Goal: Task Accomplishment & Management: Manage account settings

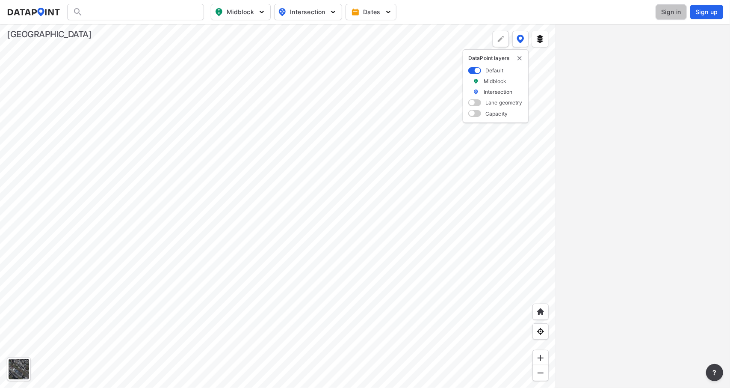
click at [675, 12] on span "Sign in" at bounding box center [671, 12] width 20 height 9
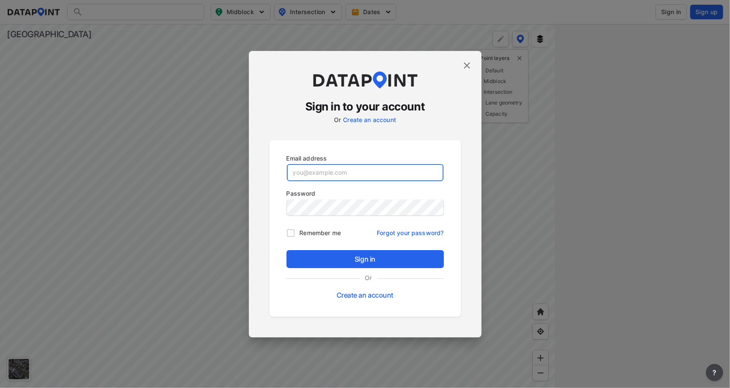
type input "[DOMAIN_NAME][EMAIL_ADDRESS][PERSON_NAME][DOMAIN_NAME][PERSON_NAME]"
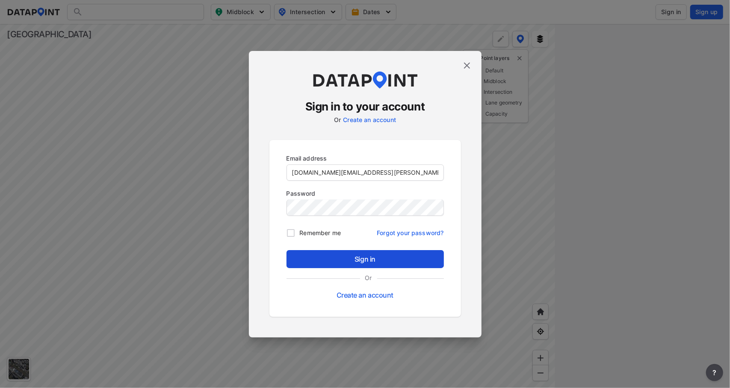
click at [375, 256] on span "Sign in" at bounding box center [365, 259] width 144 height 10
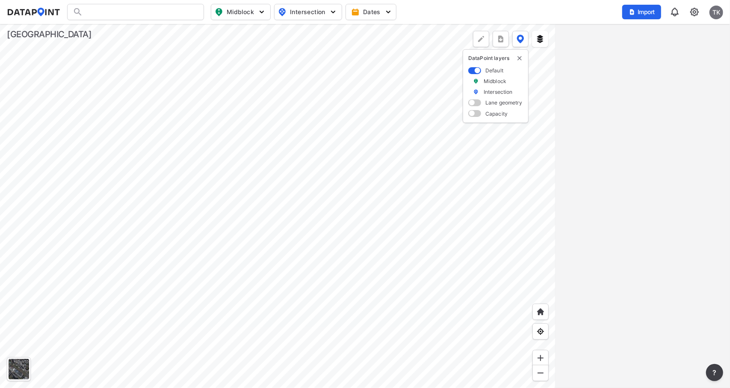
click at [311, 14] on span "Intersection" at bounding box center [307, 12] width 59 height 10
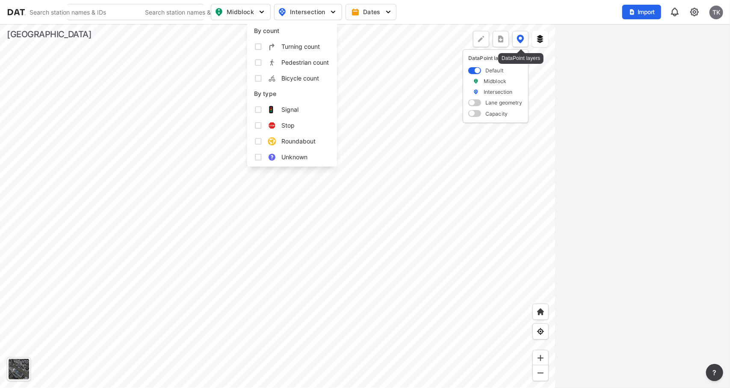
click at [519, 38] on img at bounding box center [521, 39] width 8 height 9
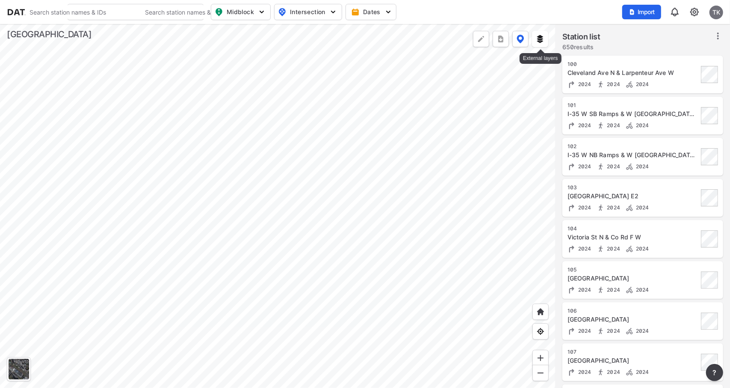
click at [537, 40] on img at bounding box center [540, 39] width 9 height 9
click at [514, 104] on div "검색 검색어를 입력하세요. 검색 검색어를 입력하세요. Midblock Intersection Dates Import TK Import Data…" at bounding box center [365, 194] width 730 height 388
click at [538, 60] on img "delete" at bounding box center [539, 58] width 7 height 7
click at [247, 6] on button "Midblock" at bounding box center [241, 12] width 60 height 16
click at [299, 11] on span "Intersection" at bounding box center [307, 12] width 59 height 10
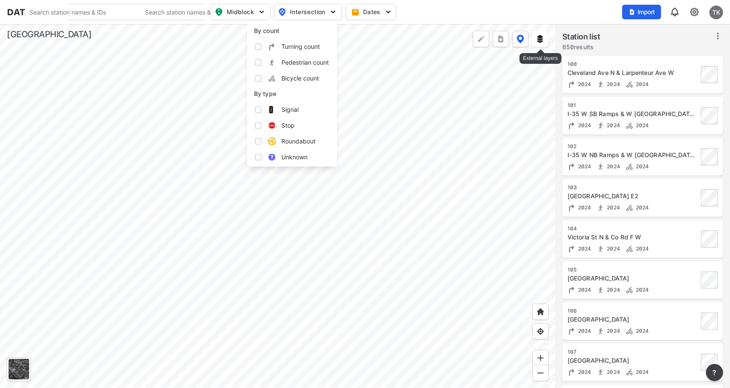
click at [539, 39] on img at bounding box center [540, 39] width 9 height 9
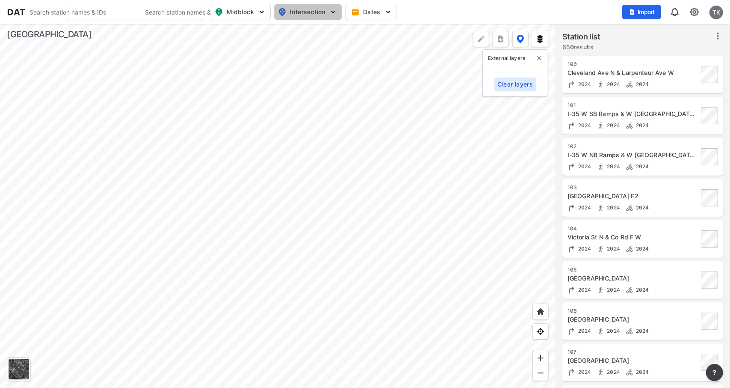
click at [331, 11] on img "button" at bounding box center [333, 12] width 9 height 9
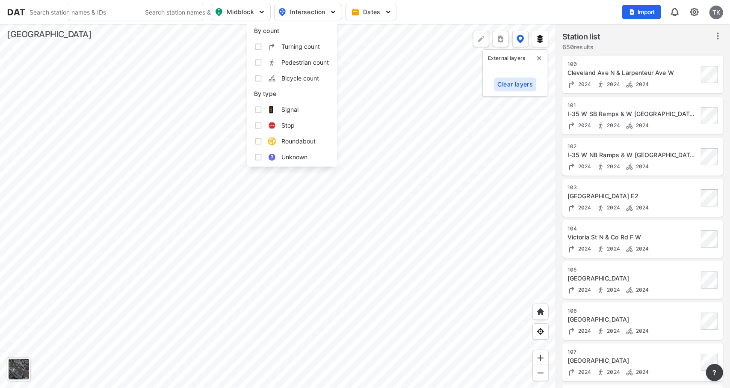
click at [187, 186] on div at bounding box center [278, 206] width 556 height 364
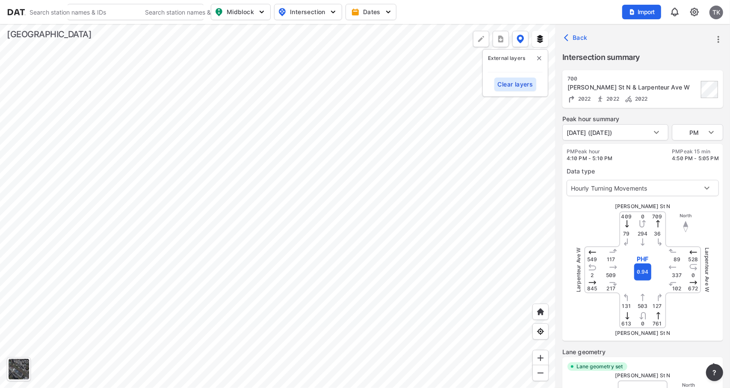
click at [718, 39] on icon "more" at bounding box center [719, 39] width 2 height 7
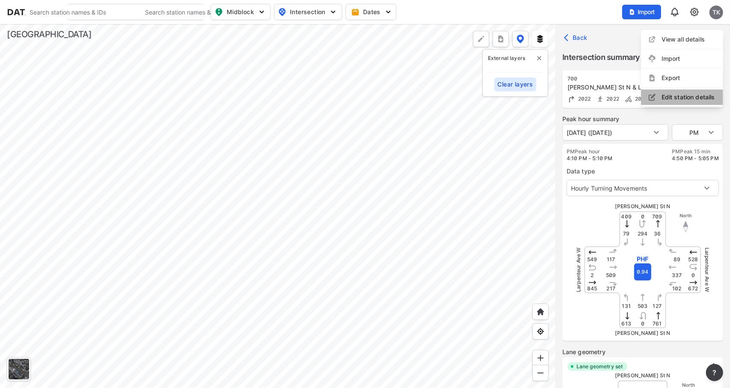
click at [705, 94] on li "Edit station details" at bounding box center [682, 96] width 82 height 15
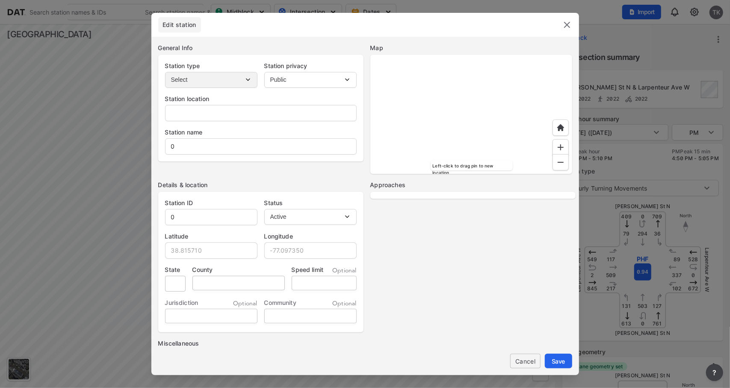
type input "-"
type input "[PERSON_NAME] St N & Larpenteur Ave W"
type input "700"
type input "44.991790"
type input "-93.126100"
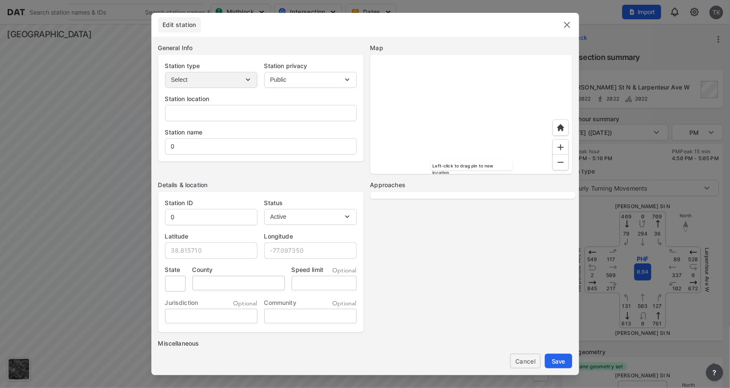
type input "MN"
type input "123"
select select "WB"
select select "SB"
select select "NB"
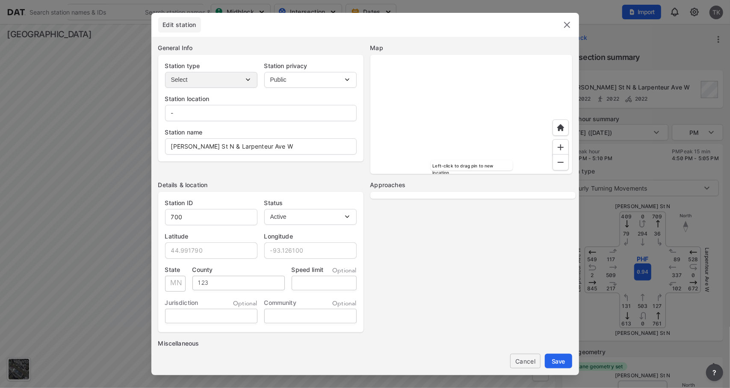
select select "EB"
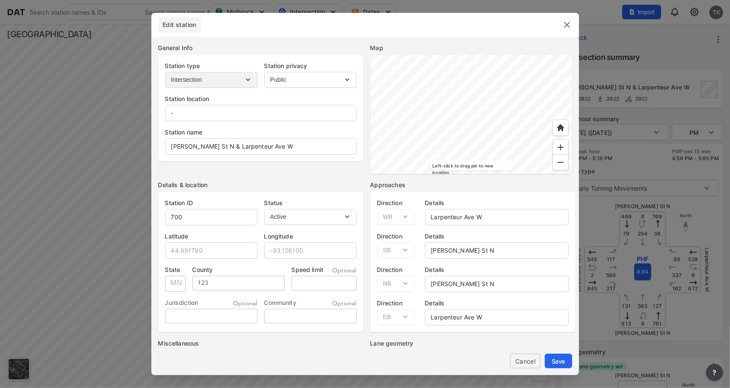
scroll to position [74, 0]
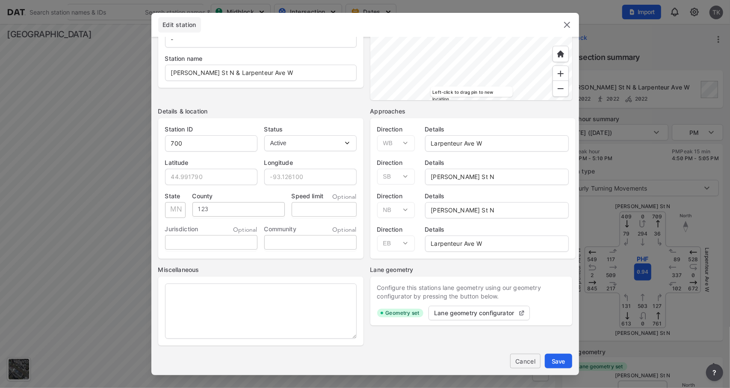
click at [571, 26] on img at bounding box center [567, 25] width 10 height 10
